Goal: Understand process/instructions: Learn how to perform a task or action

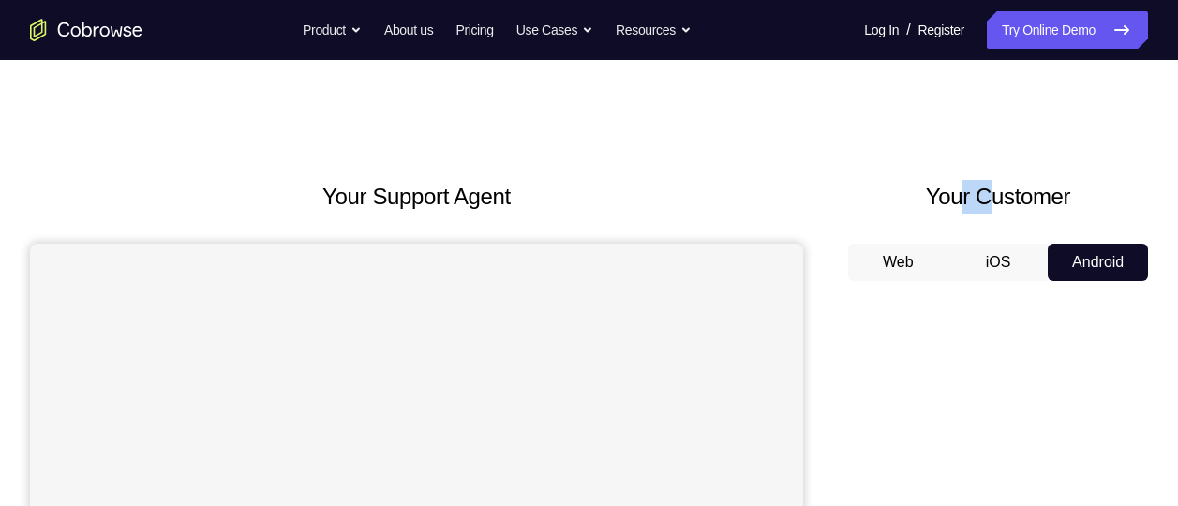
drag, startPoint x: 951, startPoint y: 185, endPoint x: 1027, endPoint y: 193, distance: 76.2
click at [1027, 193] on h2 "Your Customer" at bounding box center [998, 197] width 300 height 34
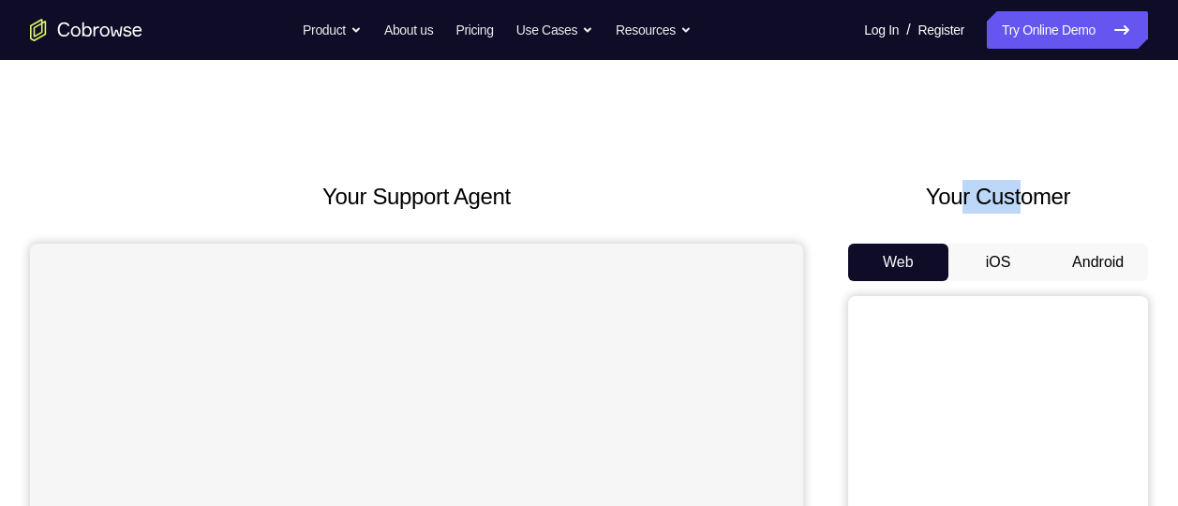
click at [1027, 193] on h2 "Your Customer" at bounding box center [998, 197] width 300 height 34
drag, startPoint x: 1027, startPoint y: 193, endPoint x: 1047, endPoint y: 201, distance: 22.3
click at [1047, 201] on h2 "Your Customer" at bounding box center [998, 197] width 300 height 34
click at [1074, 253] on button "Android" at bounding box center [1097, 262] width 100 height 37
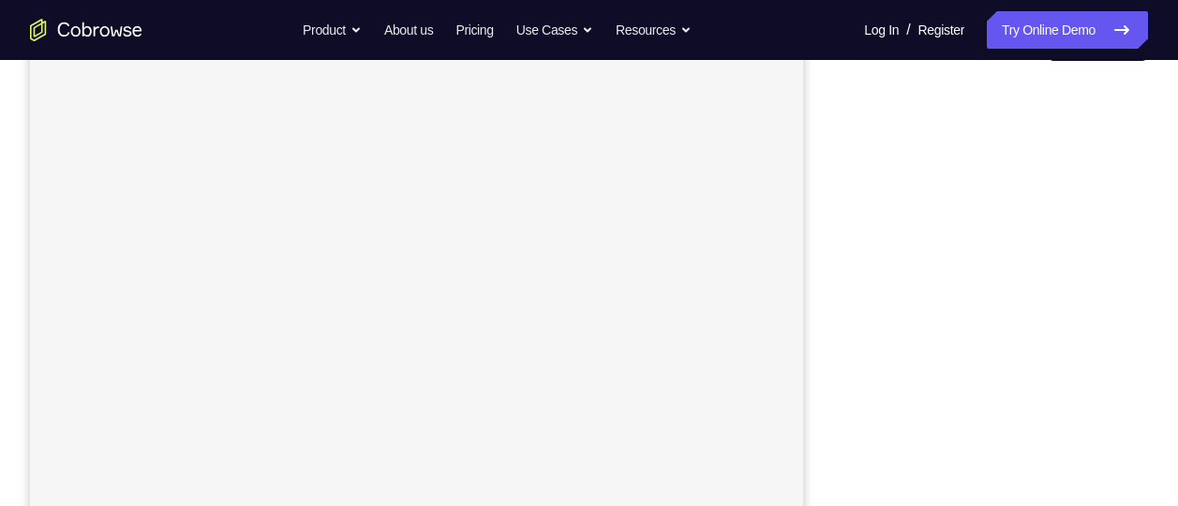
scroll to position [221, 0]
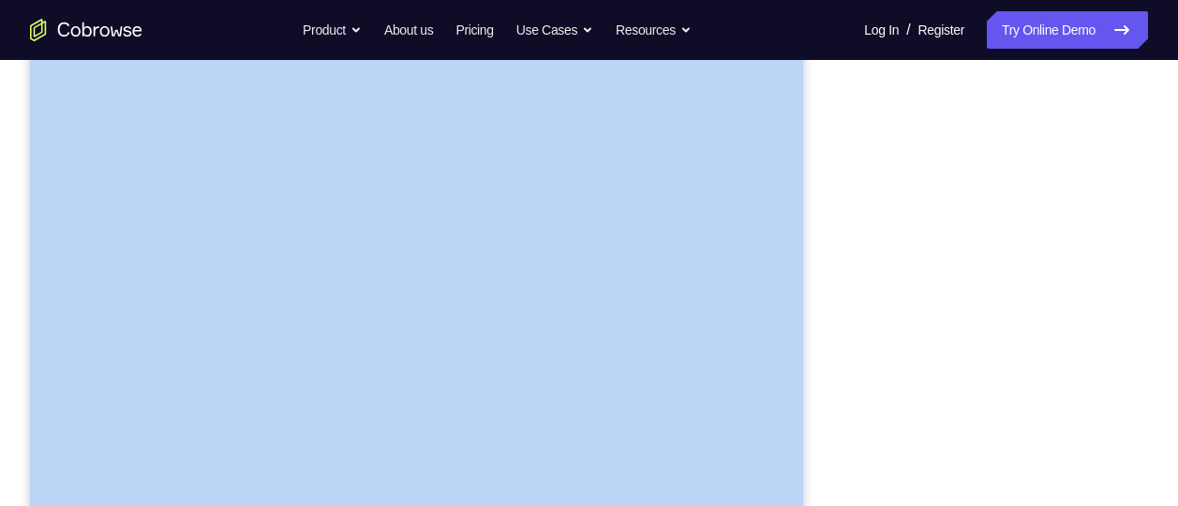
drag, startPoint x: 847, startPoint y: 322, endPoint x: 822, endPoint y: 282, distance: 47.1
click at [822, 282] on div "Your Support Agent Your Customer Web iOS Android" at bounding box center [589, 305] width 1118 height 692
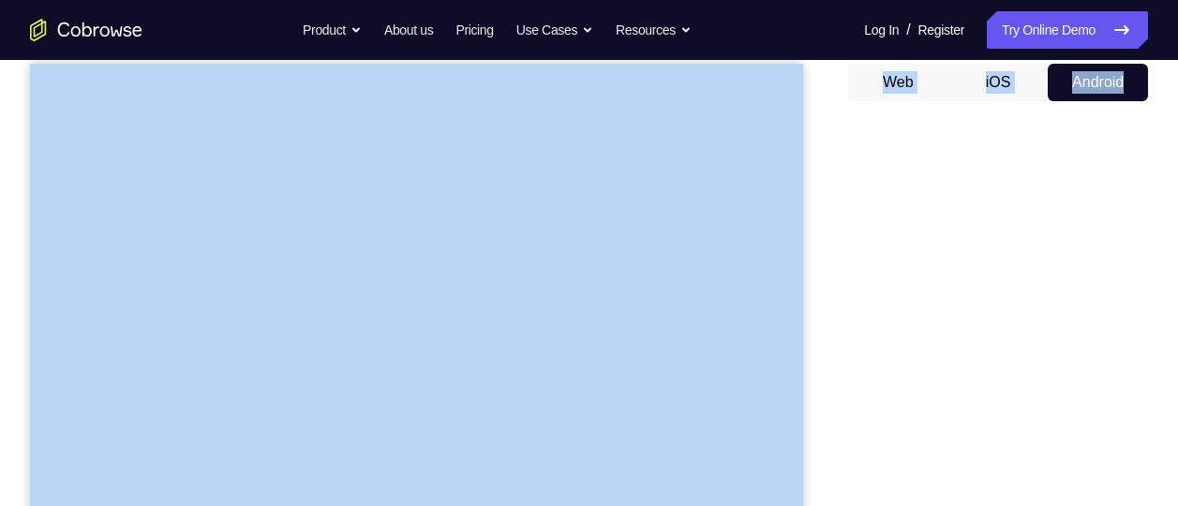
scroll to position [176, 0]
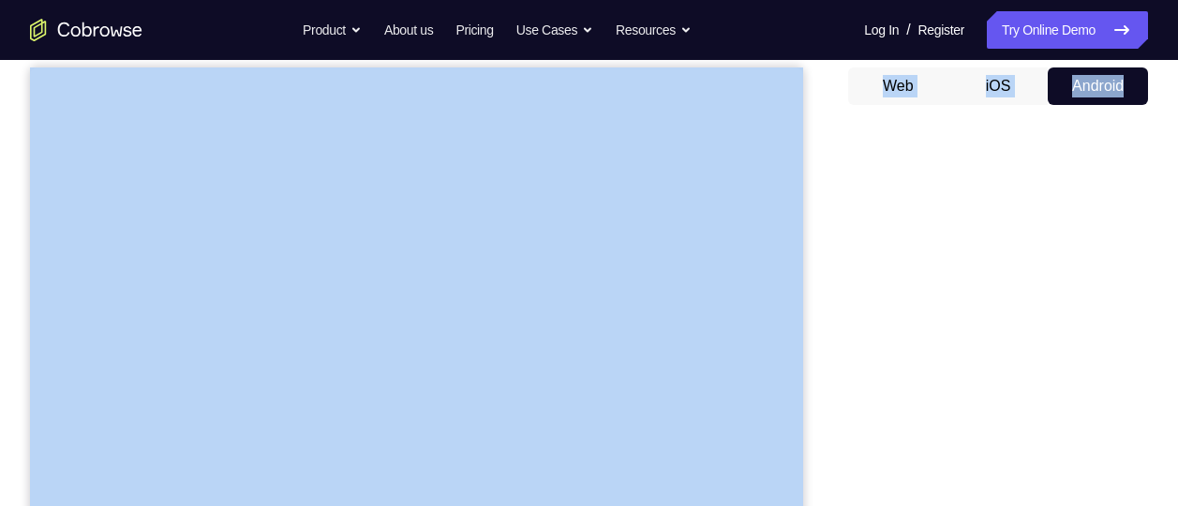
click at [815, 275] on div "Your Support Agent Your Customer Web iOS Android" at bounding box center [589, 350] width 1118 height 692
